Goal: Transaction & Acquisition: Purchase product/service

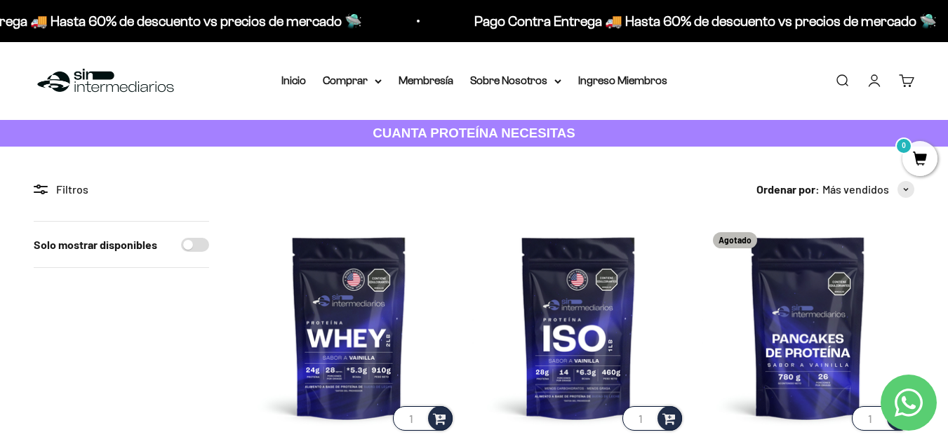
click at [844, 77] on link "Buscar" at bounding box center [842, 80] width 15 height 15
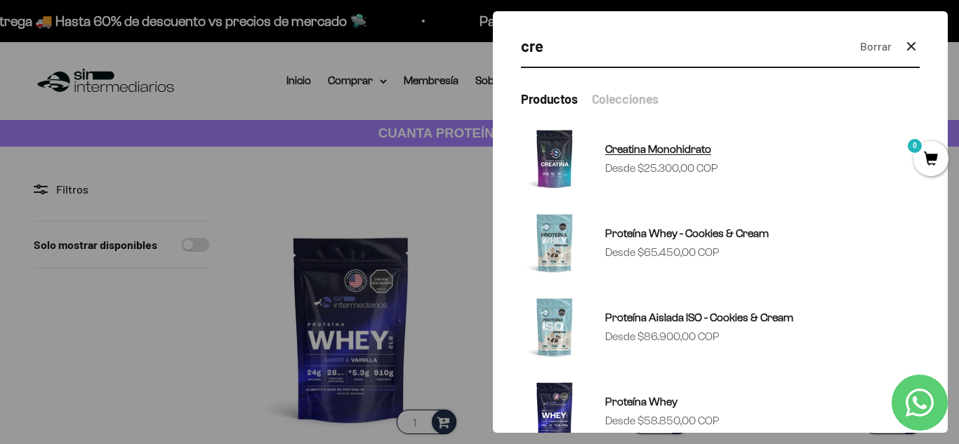
type input "cre"
click at [727, 161] on link "Creatina Monohidrato Precio de oferta Desde $25.300,00 COP" at bounding box center [720, 158] width 399 height 67
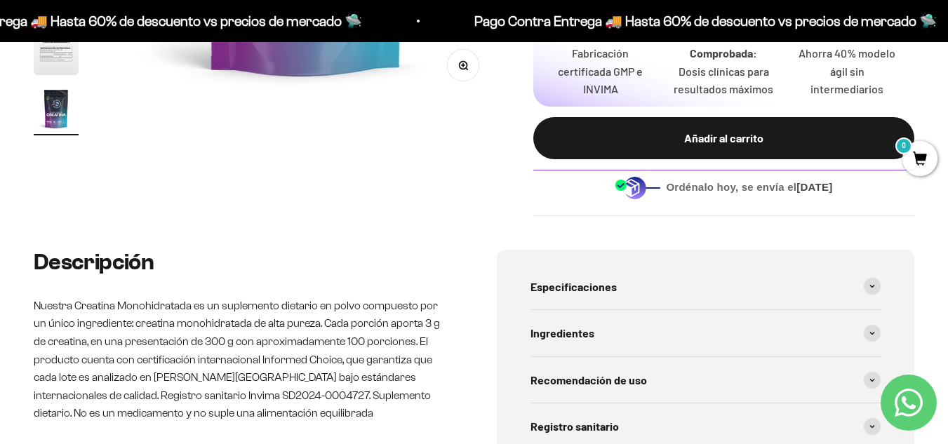
scroll to position [491, 0]
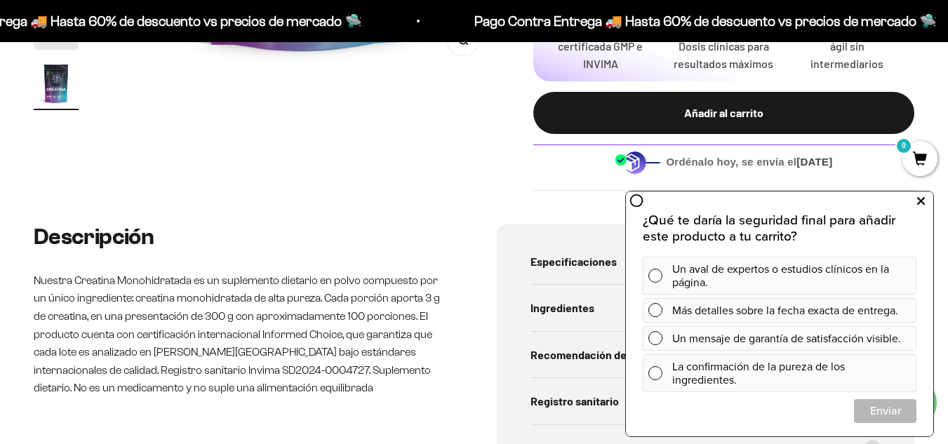
click at [916, 201] on button at bounding box center [920, 201] width 25 height 22
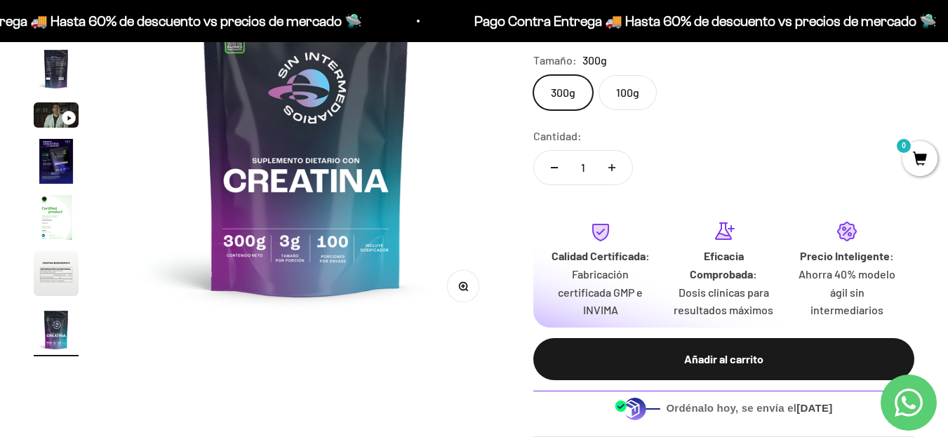
scroll to position [211, 0]
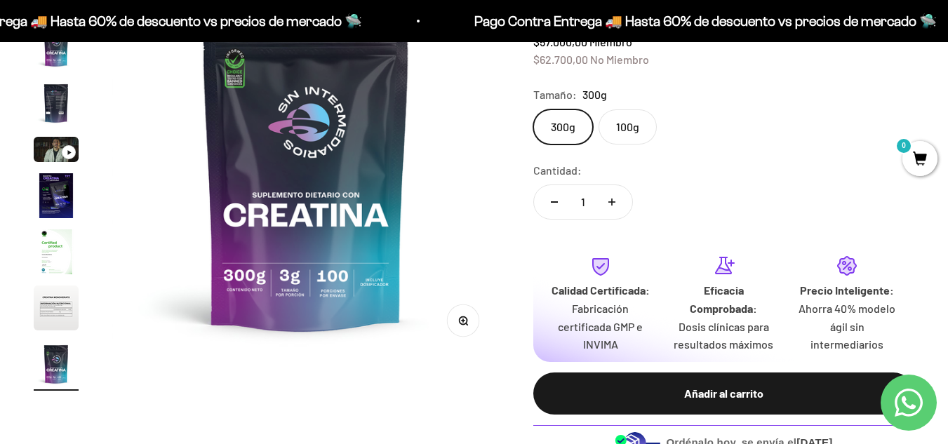
click at [616, 134] on label "100g" at bounding box center [628, 127] width 58 height 35
click at [534, 110] on input "100g" at bounding box center [533, 109] width 1 height 1
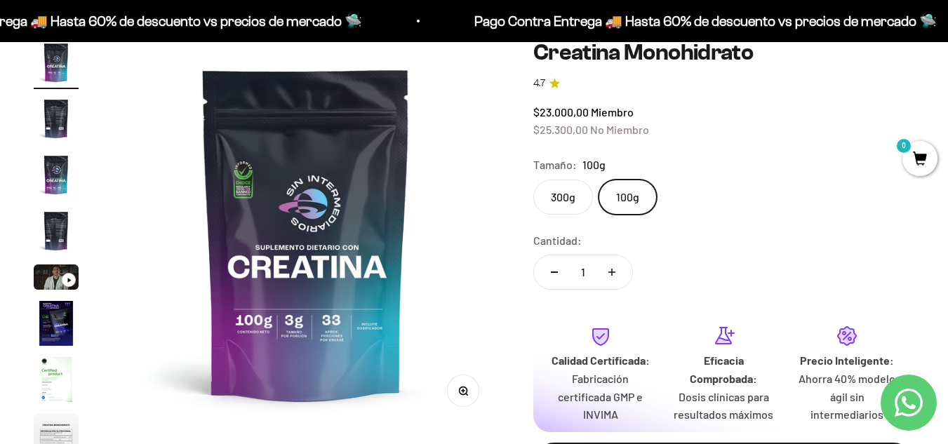
scroll to position [70, 0]
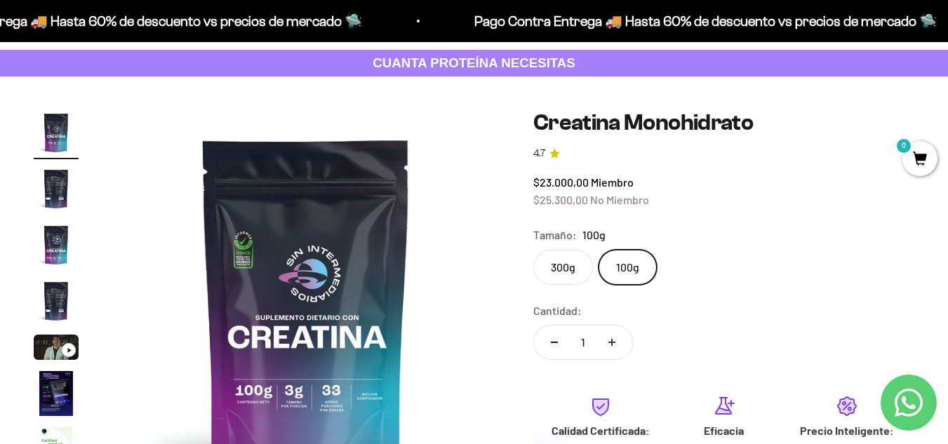
click at [552, 261] on label "300g" at bounding box center [564, 267] width 60 height 35
click at [534, 250] on input "300g" at bounding box center [533, 249] width 1 height 1
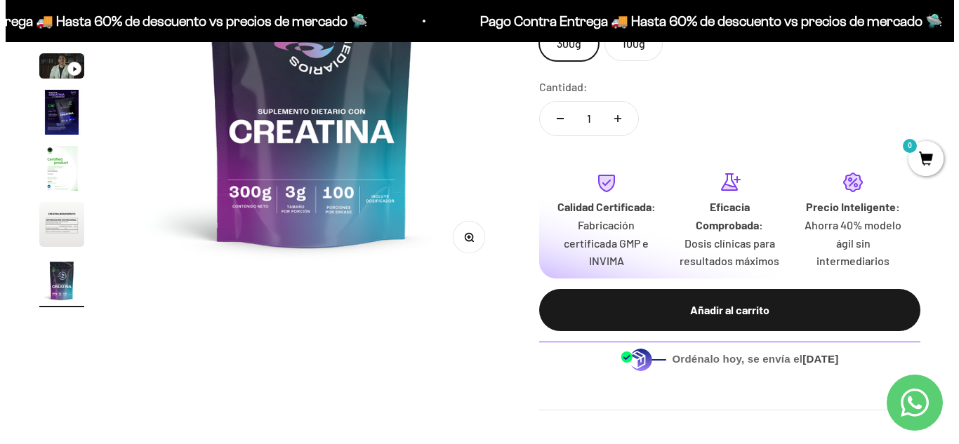
scroll to position [281, 0]
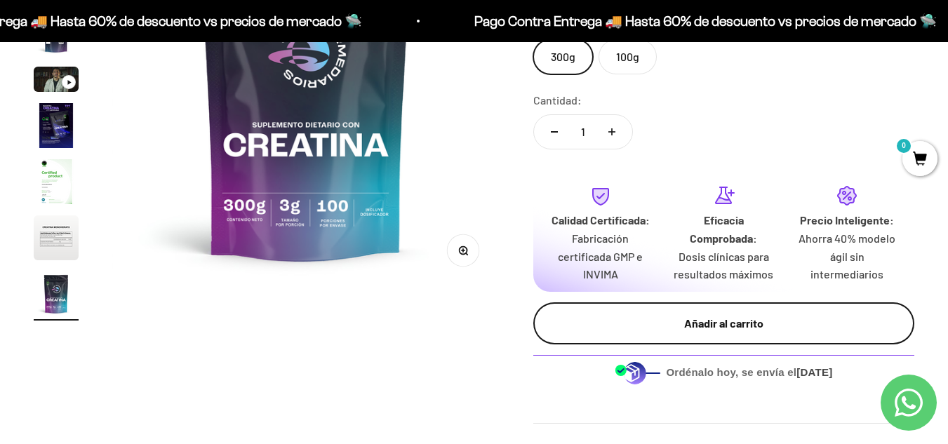
click at [712, 327] on div "Añadir al carrito" at bounding box center [724, 324] width 325 height 18
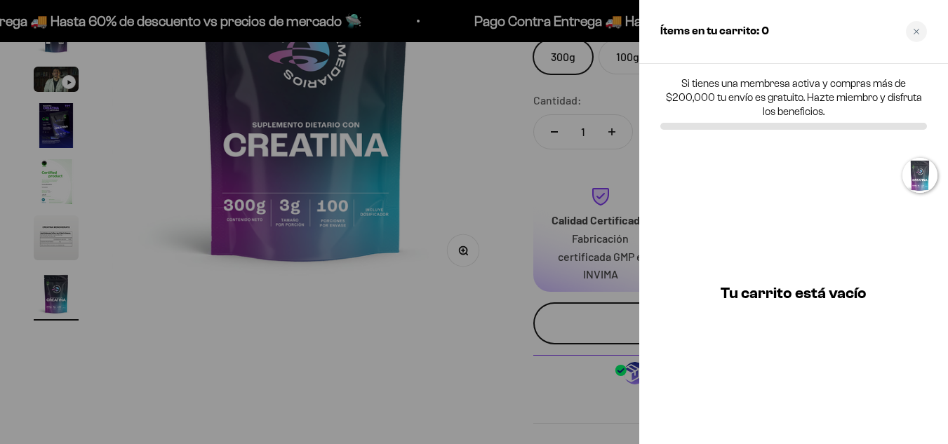
scroll to position [0, 3213]
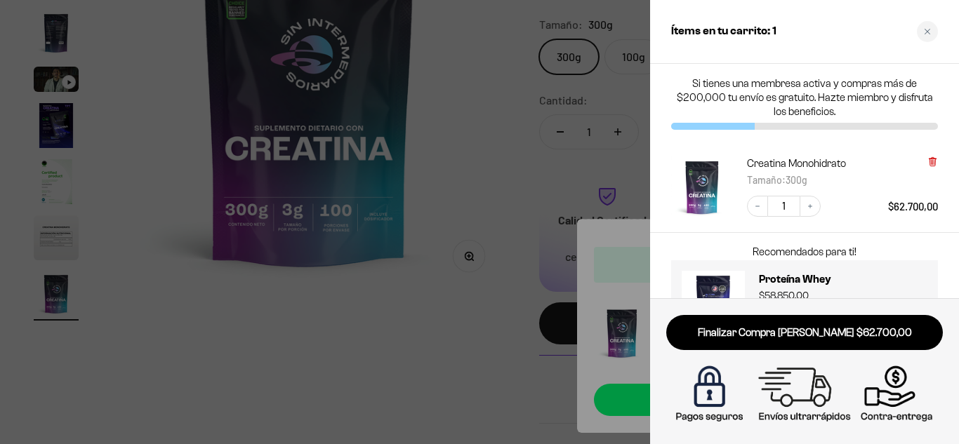
drag, startPoint x: 937, startPoint y: 161, endPoint x: 923, endPoint y: 144, distance: 22.4
click at [937, 160] on icon at bounding box center [932, 162] width 11 height 11
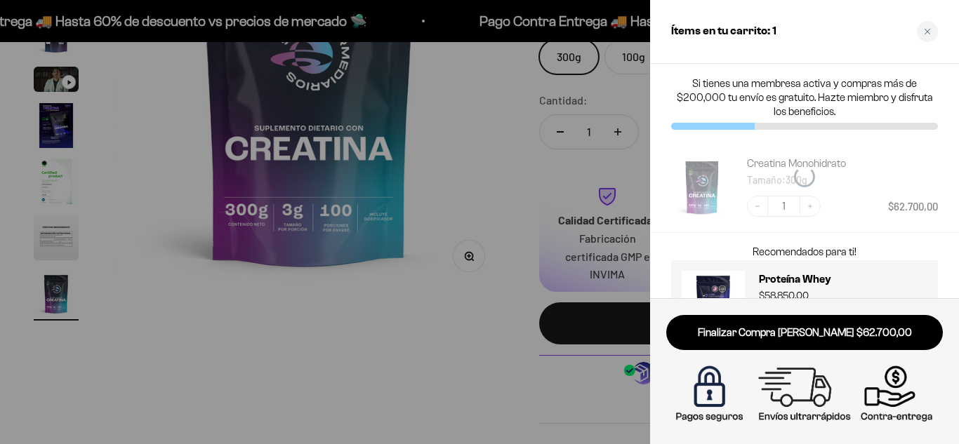
click at [928, 23] on div "Close cart" at bounding box center [927, 31] width 21 height 21
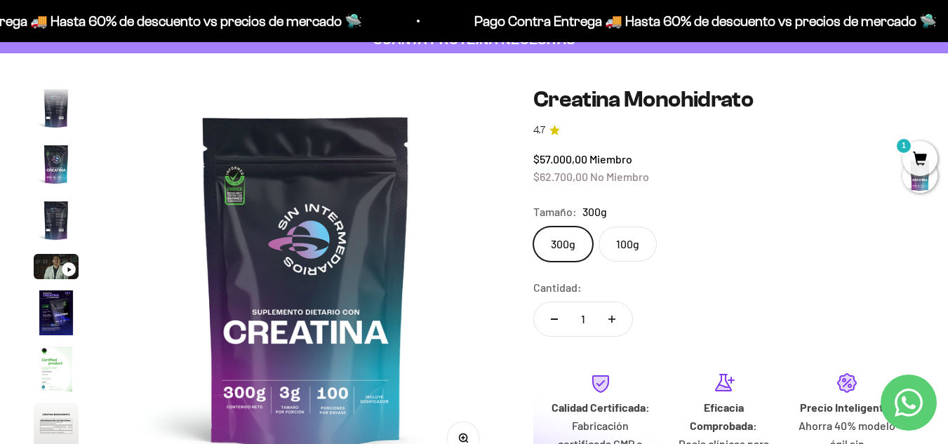
scroll to position [0, 0]
